Goal: Book appointment/travel/reservation

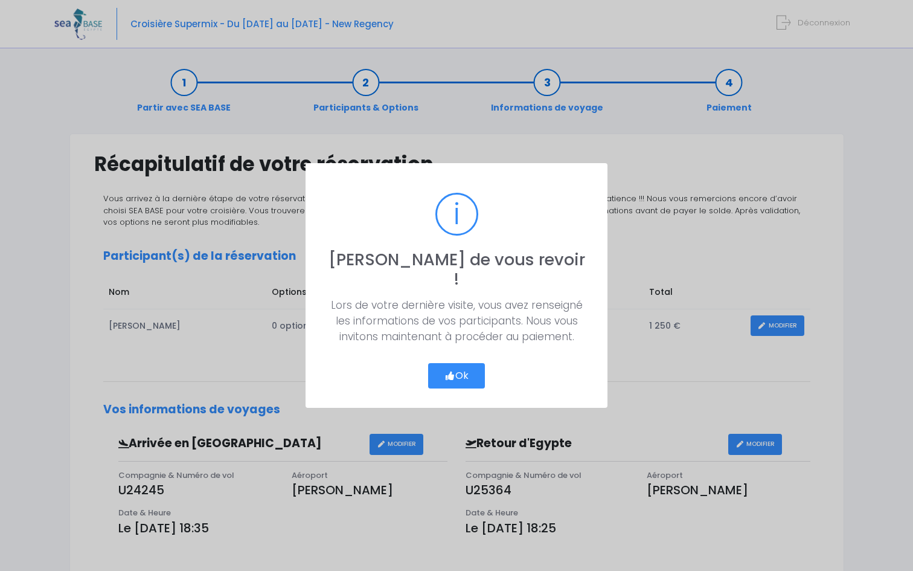
click at [469, 368] on button "Ok" at bounding box center [456, 375] width 57 height 25
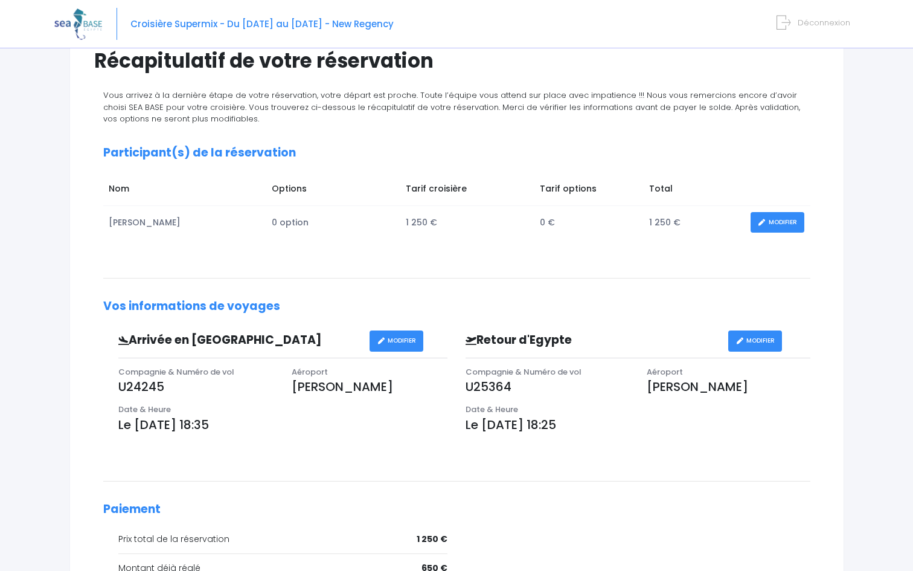
scroll to position [278, 0]
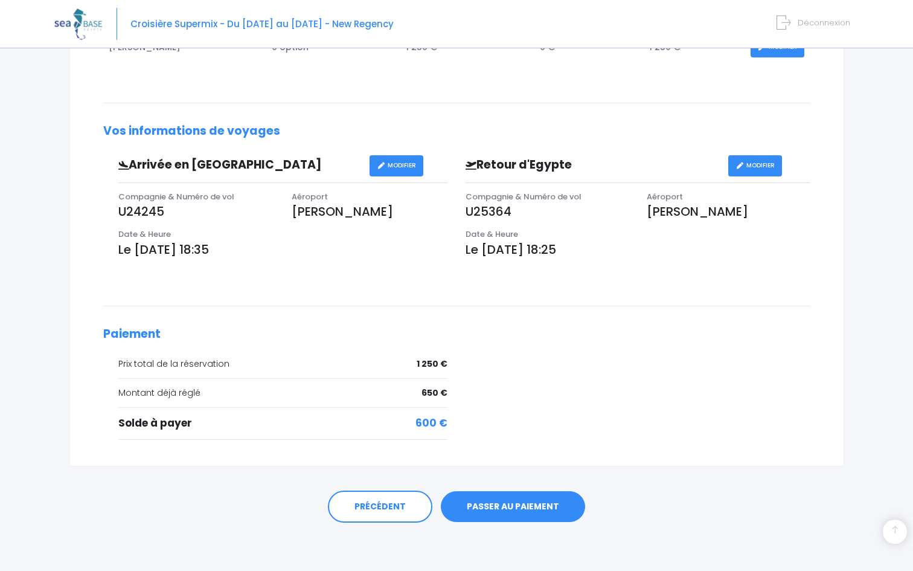
click at [514, 506] on link "PASSER AU PAIEMENT" at bounding box center [513, 506] width 144 height 31
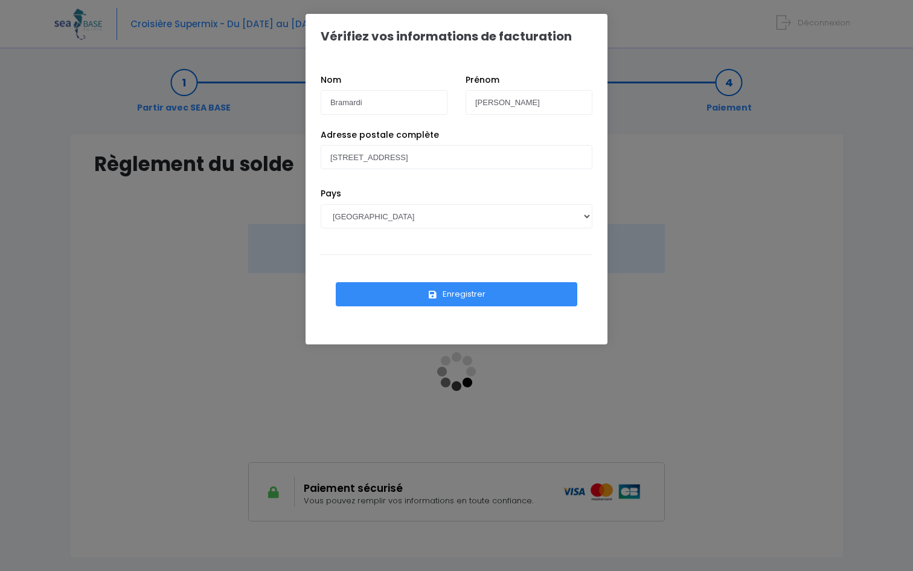
click at [471, 294] on button "Enregistrer" at bounding box center [457, 294] width 242 height 24
